Goal: Transaction & Acquisition: Purchase product/service

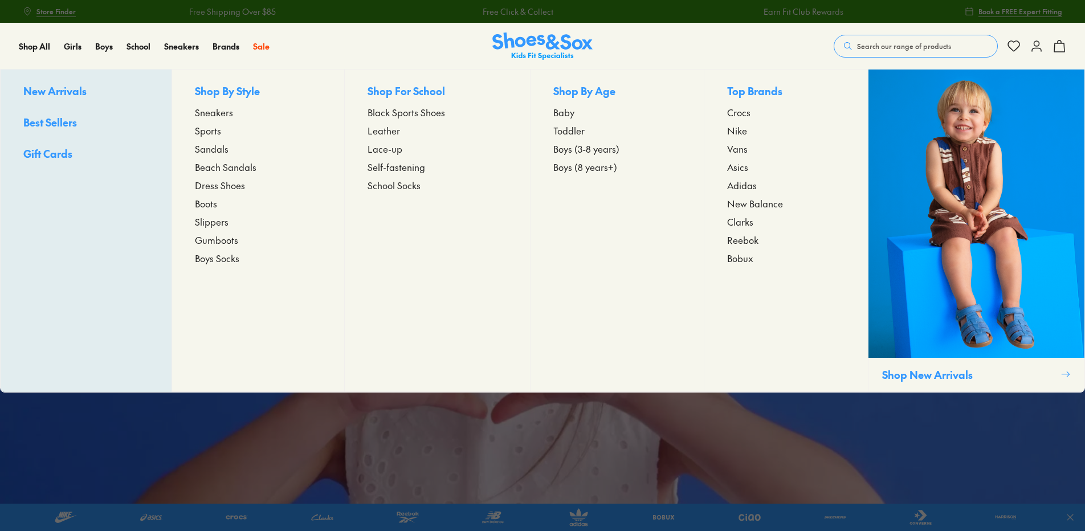
click at [564, 131] on span "Toddler" at bounding box center [568, 131] width 31 height 14
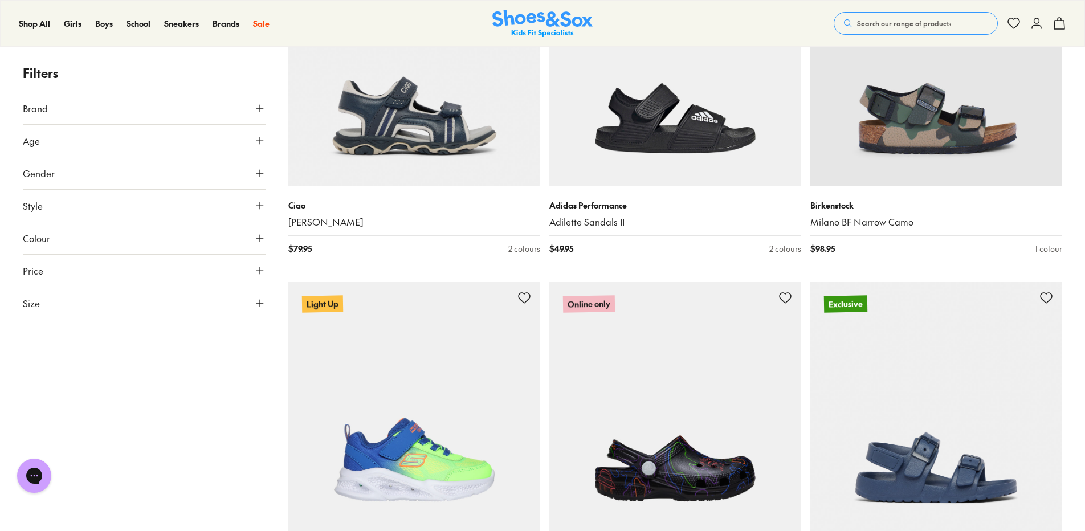
scroll to position [3361, 0]
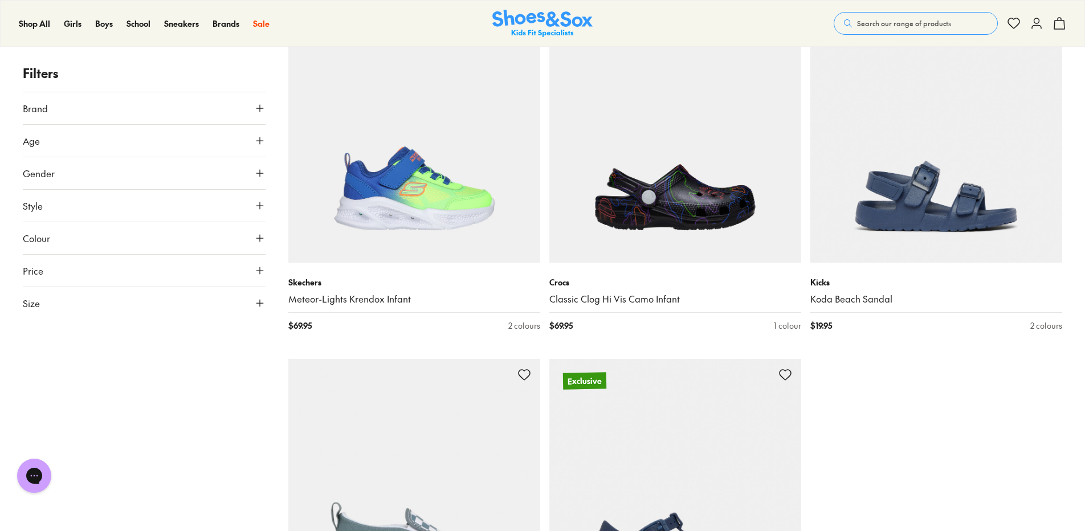
click at [147, 201] on div "Close dialog Join the FREE Fit Club & Get 10% Back Sign up to join our FREE Fit…" at bounding box center [542, 265] width 1085 height 531
click at [146, 195] on button "Style" at bounding box center [144, 206] width 243 height 32
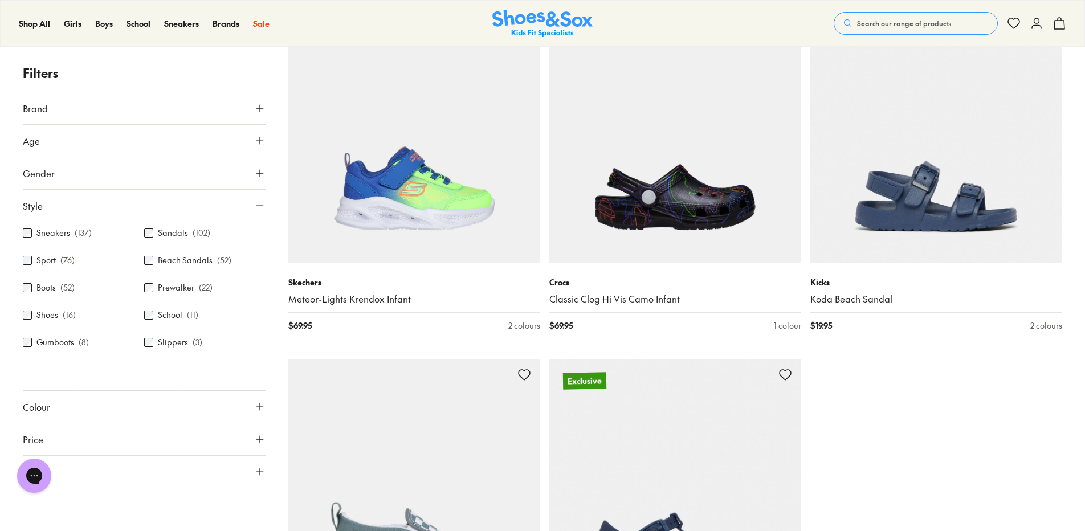
click at [51, 231] on label "Sneakers" at bounding box center [53, 233] width 34 height 12
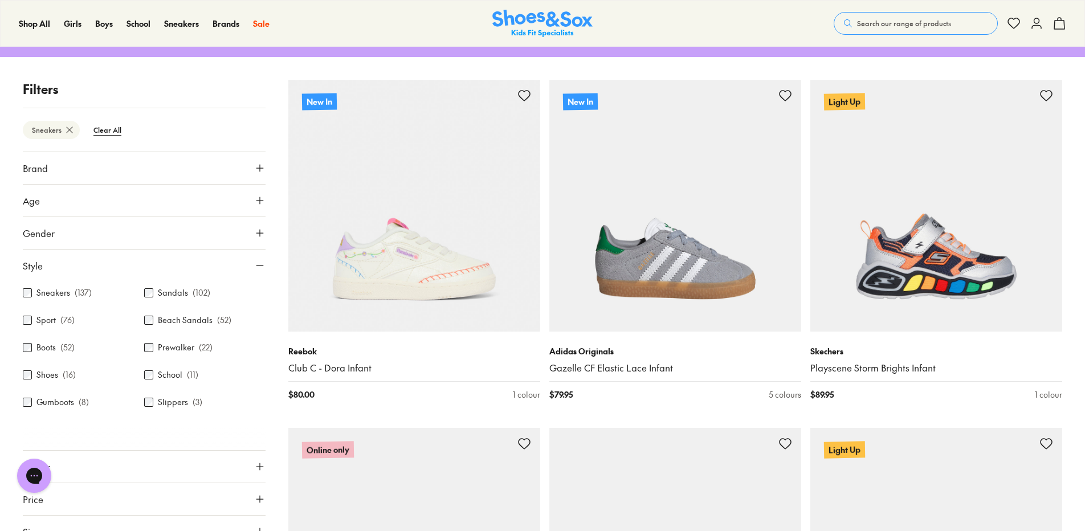
click at [107, 258] on button "Style" at bounding box center [144, 266] width 243 height 32
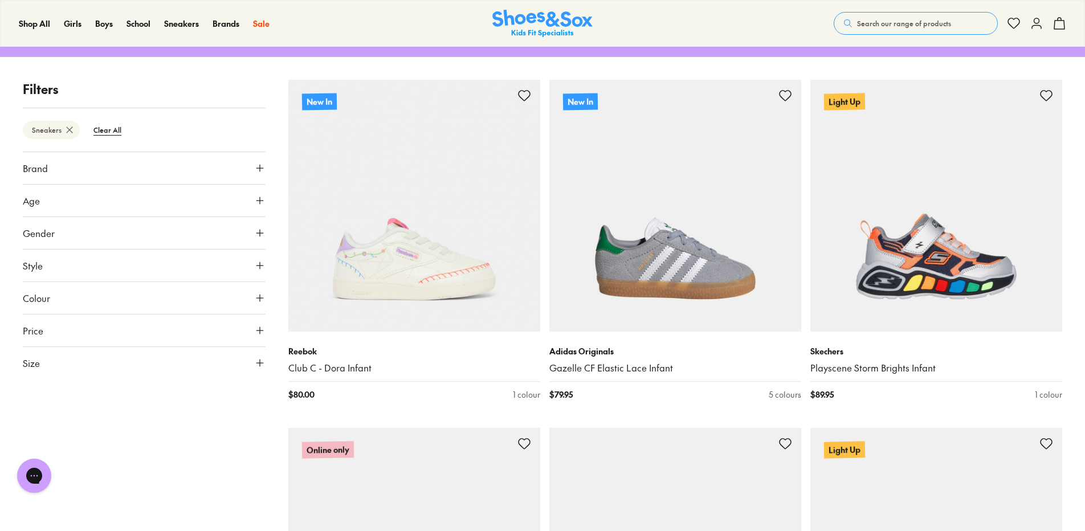
click at [64, 233] on button "Gender" at bounding box center [144, 233] width 243 height 32
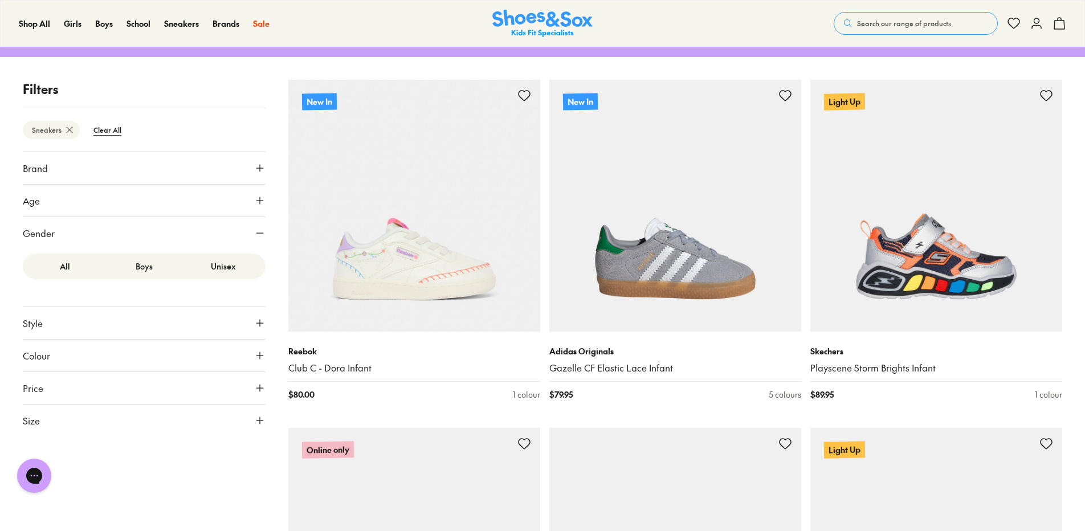
click at [150, 268] on label "Boys" at bounding box center [143, 266] width 79 height 21
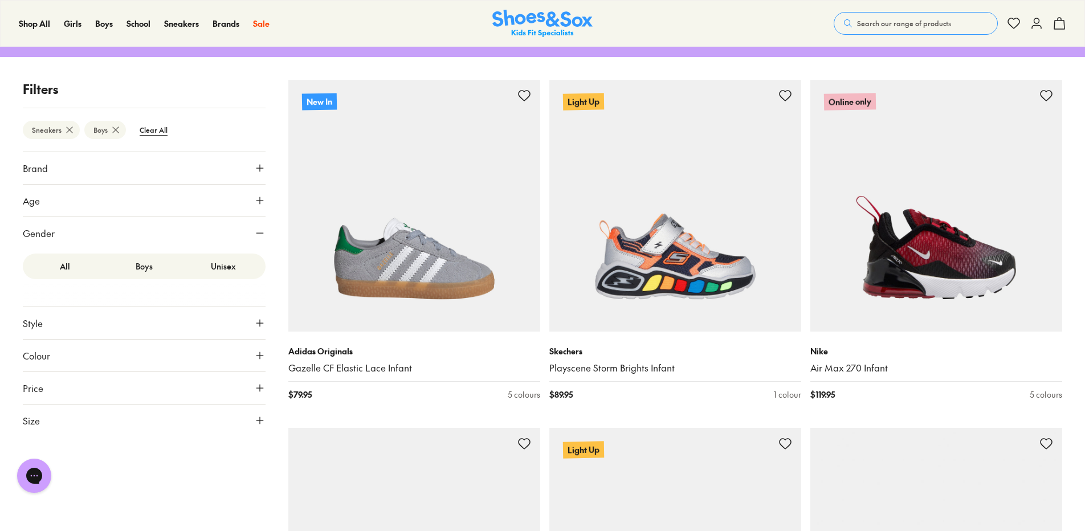
click at [175, 235] on button "Gender" at bounding box center [144, 233] width 243 height 32
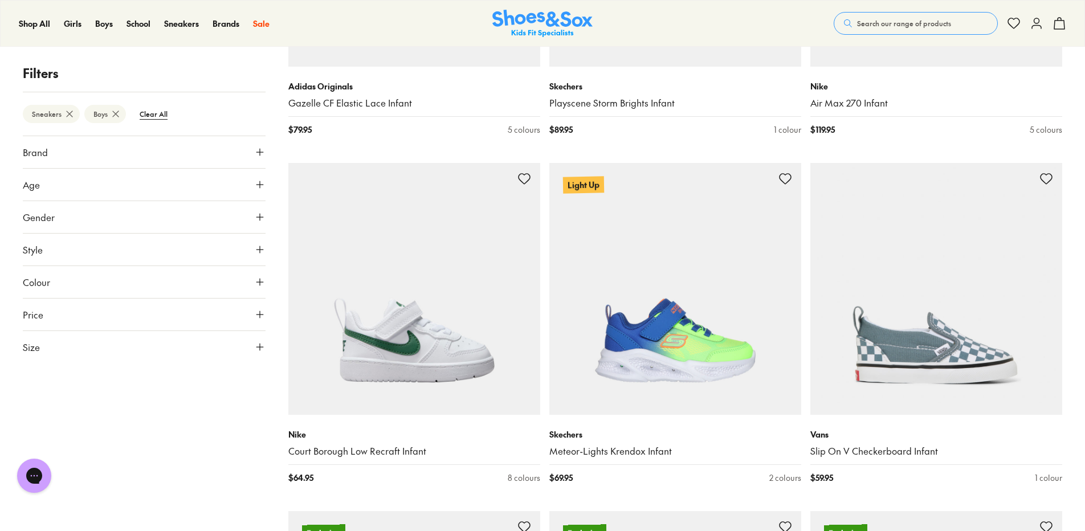
scroll to position [445, 0]
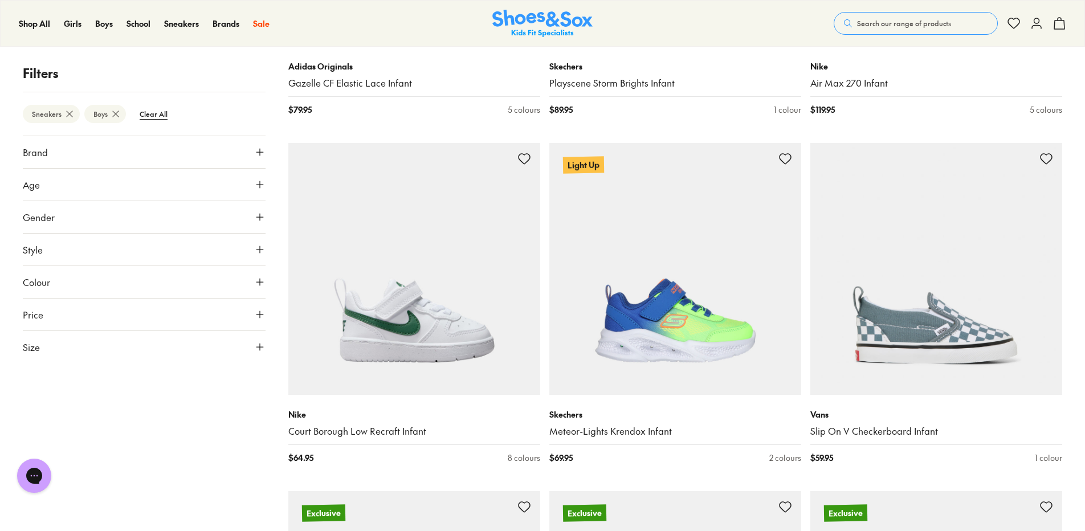
click at [189, 345] on button "Size" at bounding box center [144, 347] width 243 height 32
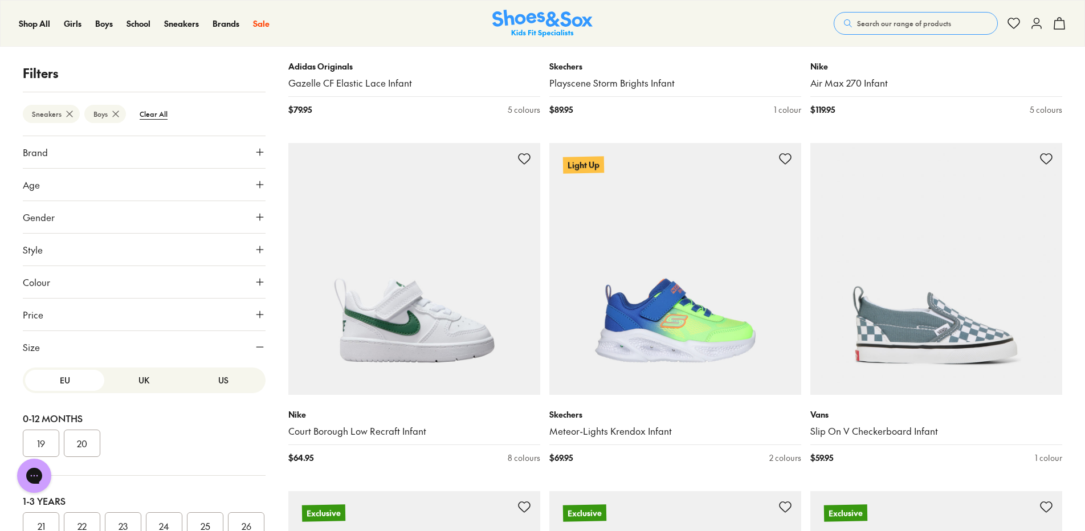
click at [201, 383] on button "US" at bounding box center [223, 380] width 79 height 21
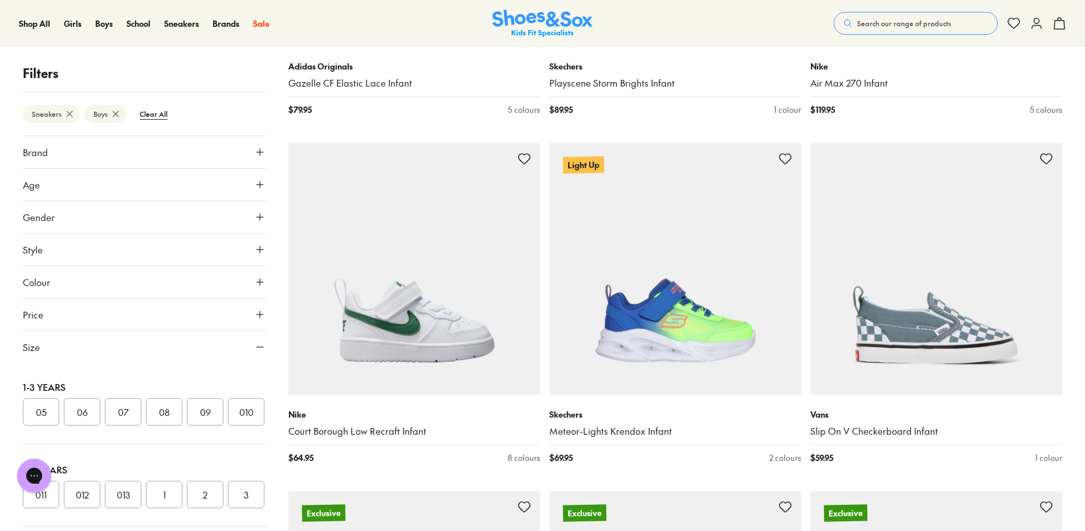
click at [116, 406] on button "07" at bounding box center [123, 411] width 36 height 27
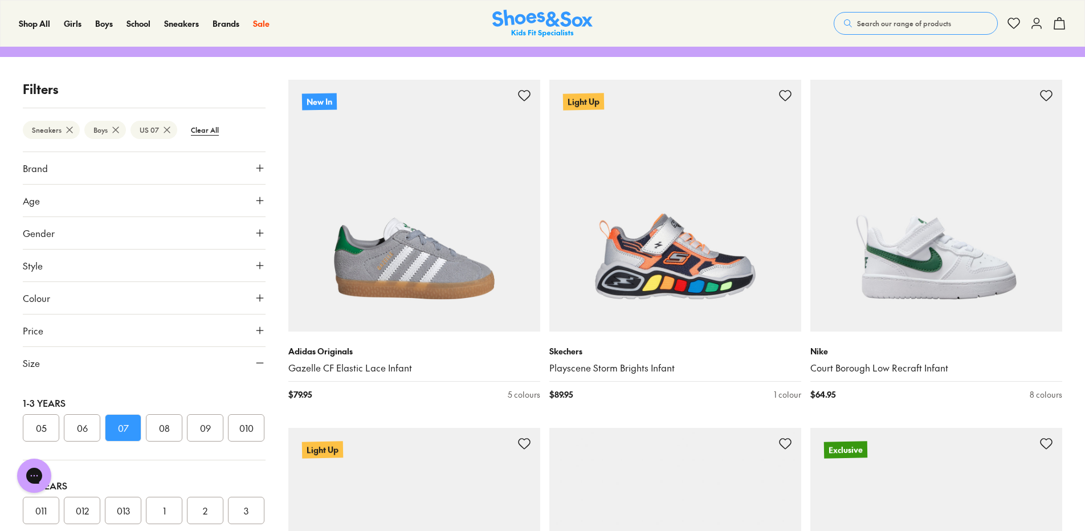
click at [242, 360] on button "Size" at bounding box center [144, 363] width 243 height 32
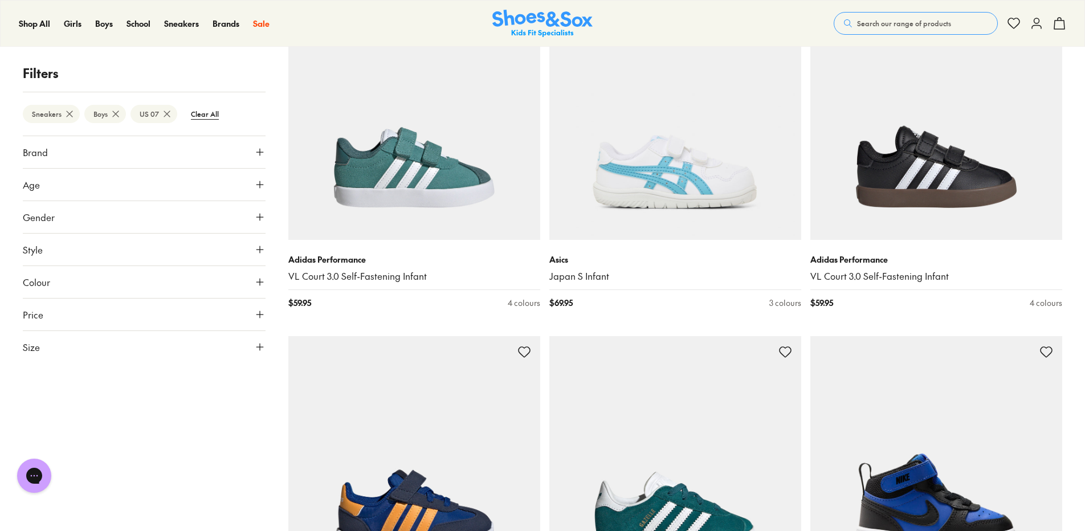
scroll to position [2496, 0]
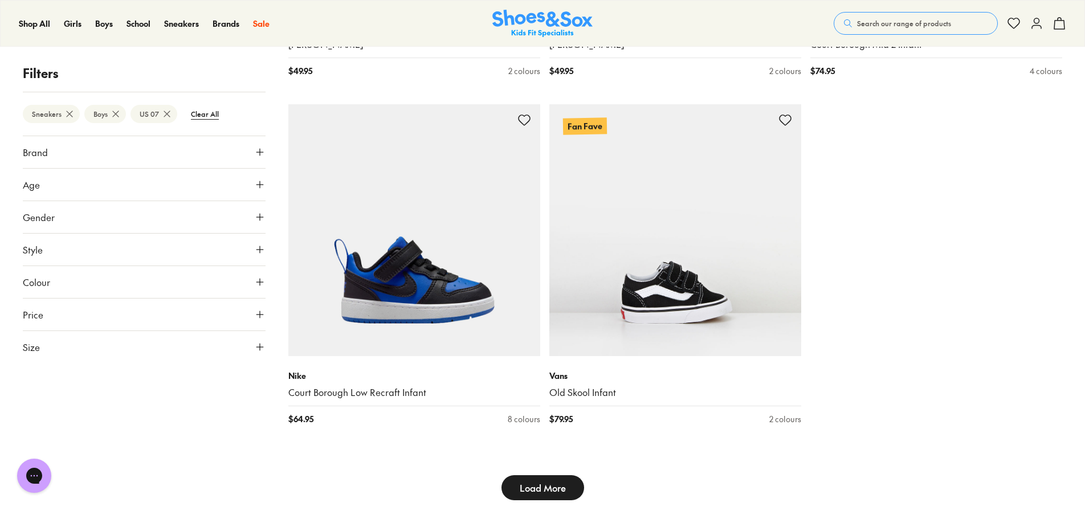
scroll to position [3635, 0]
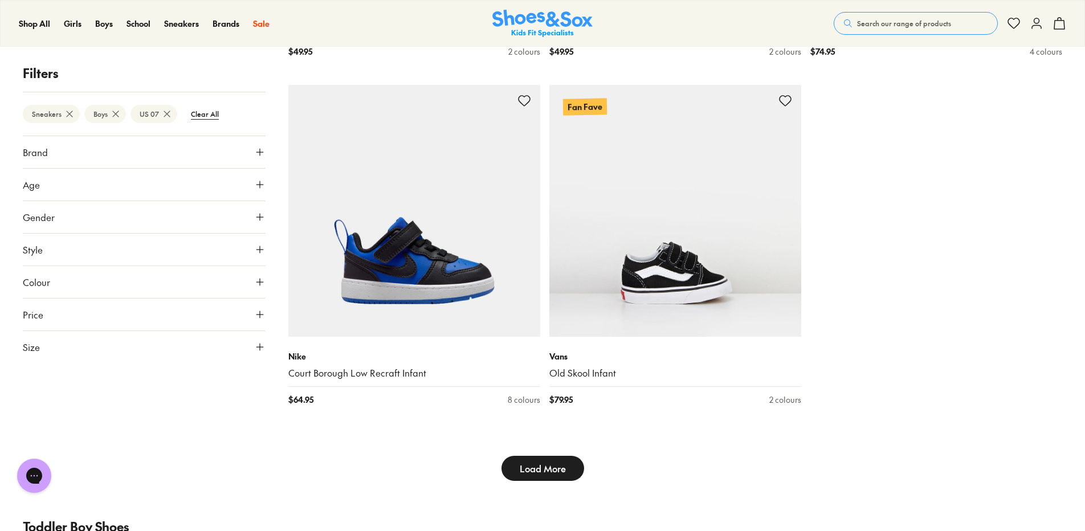
type input "***"
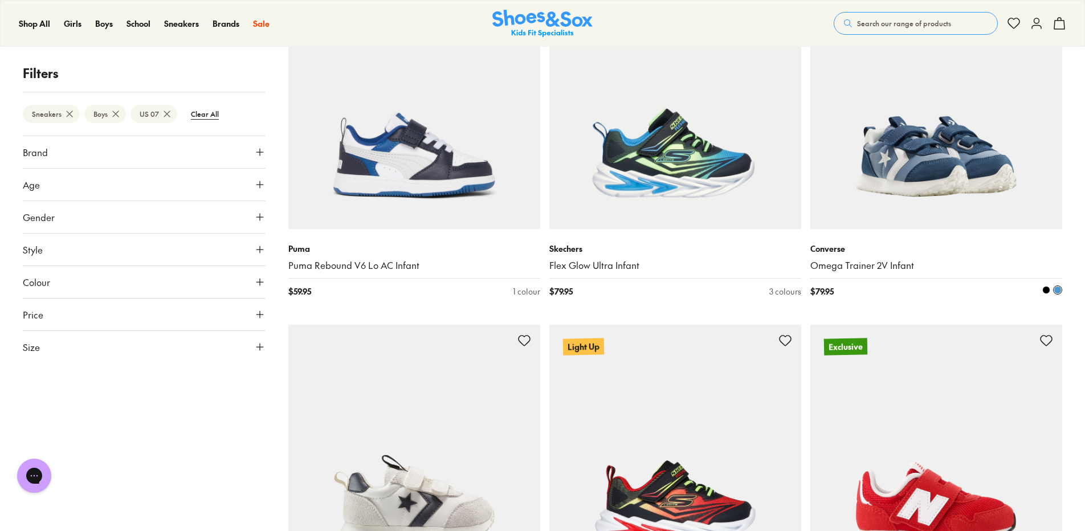
scroll to position [1310, 0]
